Goal: Transaction & Acquisition: Purchase product/service

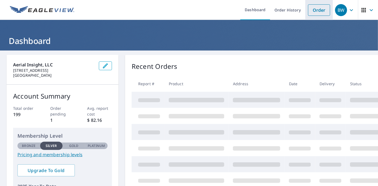
click at [308, 7] on link "Order" at bounding box center [319, 9] width 22 height 11
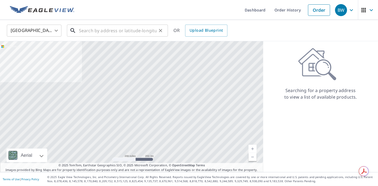
click at [137, 29] on input "text" at bounding box center [118, 30] width 78 height 15
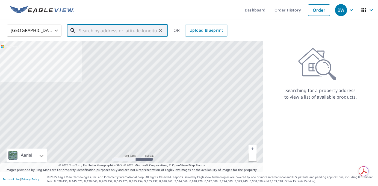
paste input "[STREET_ADDRESS][PERSON_NAME]"
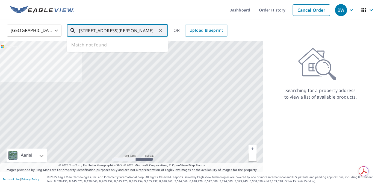
scroll to position [0, 13]
type input "[STREET_ADDRESS][PERSON_NAME]"
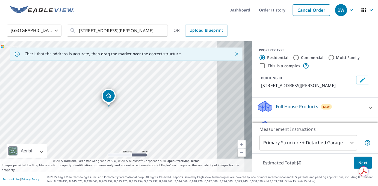
click at [237, 142] on link "Current Level 17, Zoom In" at bounding box center [241, 144] width 8 height 8
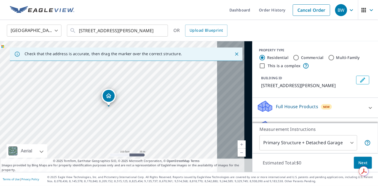
click at [237, 142] on link "Current Level 18, Zoom In" at bounding box center [241, 144] width 8 height 8
click at [237, 142] on link "Current Level 19, Zoom In" at bounding box center [241, 144] width 8 height 8
drag, startPoint x: 111, startPoint y: 99, endPoint x: 94, endPoint y: 99, distance: 17.2
click at [293, 61] on input "Commercial" at bounding box center [296, 57] width 7 height 7
radio input "true"
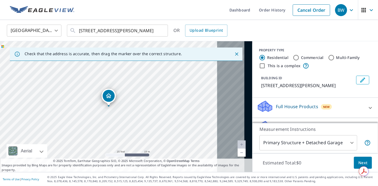
type input "4"
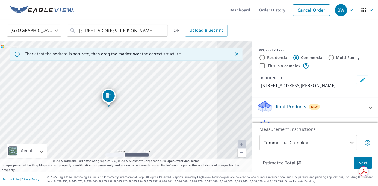
click at [281, 110] on p "Roof Products" at bounding box center [291, 106] width 30 height 7
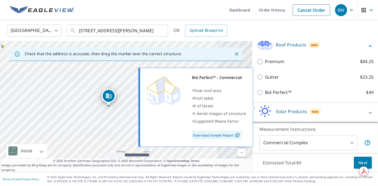
scroll to position [63, 0]
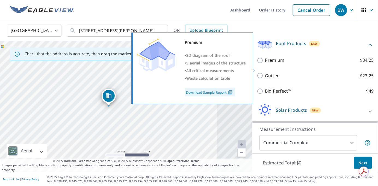
click at [261, 64] on input "Premium $84.25" at bounding box center [260, 60] width 8 height 7
checkbox input "true"
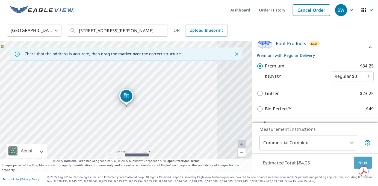
click at [360, 160] on span "Next" at bounding box center [362, 162] width 9 height 7
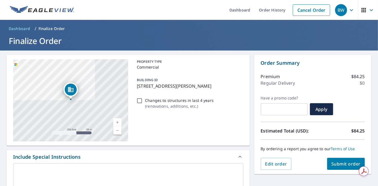
click at [143, 104] on input "Changes to structures in last 4 years ( renovations, additions, etc. )" at bounding box center [139, 100] width 7 height 7
checkbox input "true"
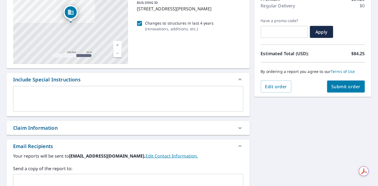
scroll to position [41, 0]
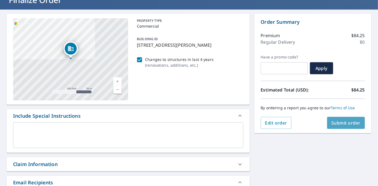
click at [343, 123] on span "Submit order" at bounding box center [345, 123] width 29 height 6
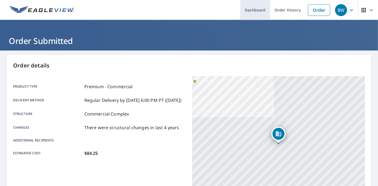
click at [243, 9] on link "Dashboard" at bounding box center [255, 10] width 30 height 20
